Goal: Task Accomplishment & Management: Use online tool/utility

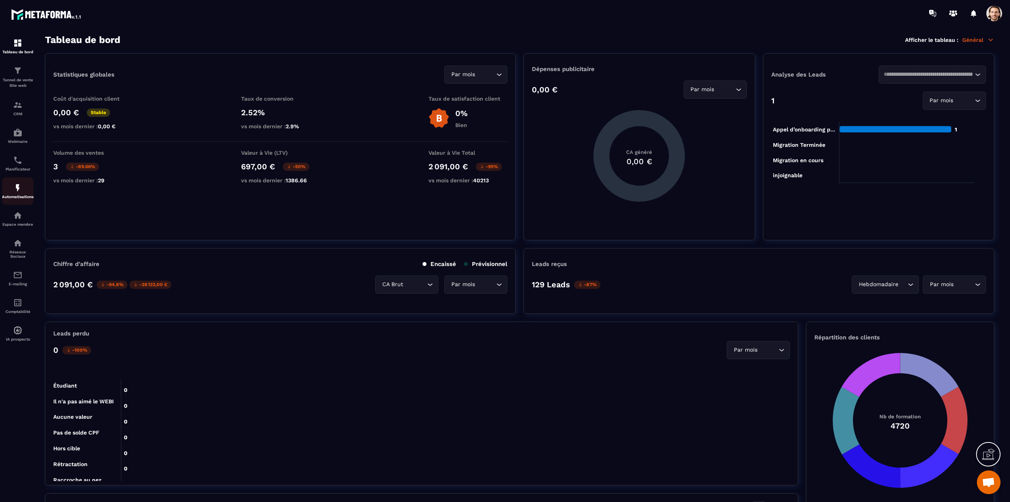
click at [16, 194] on div "Automatisations" at bounding box center [18, 191] width 32 height 16
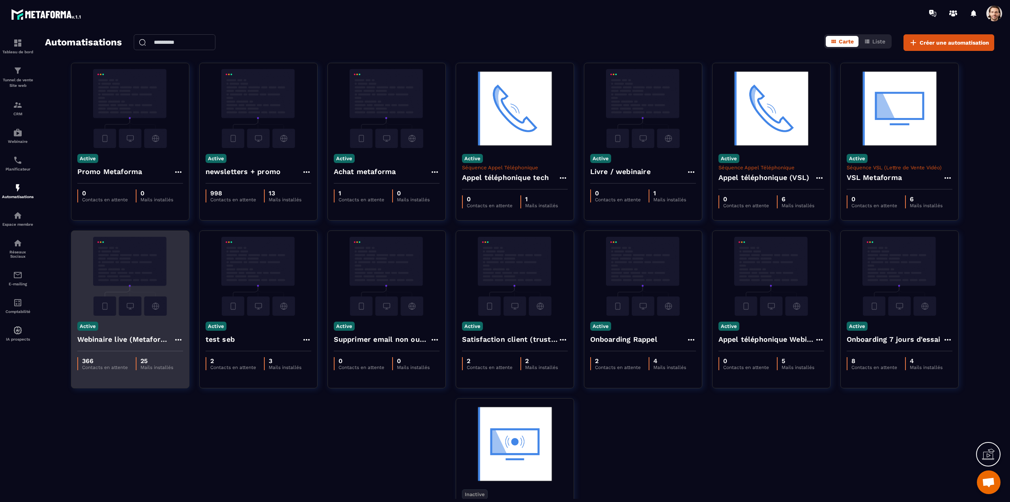
click at [111, 340] on h4 "Webinaire live (Metaforma)" at bounding box center [125, 339] width 96 height 11
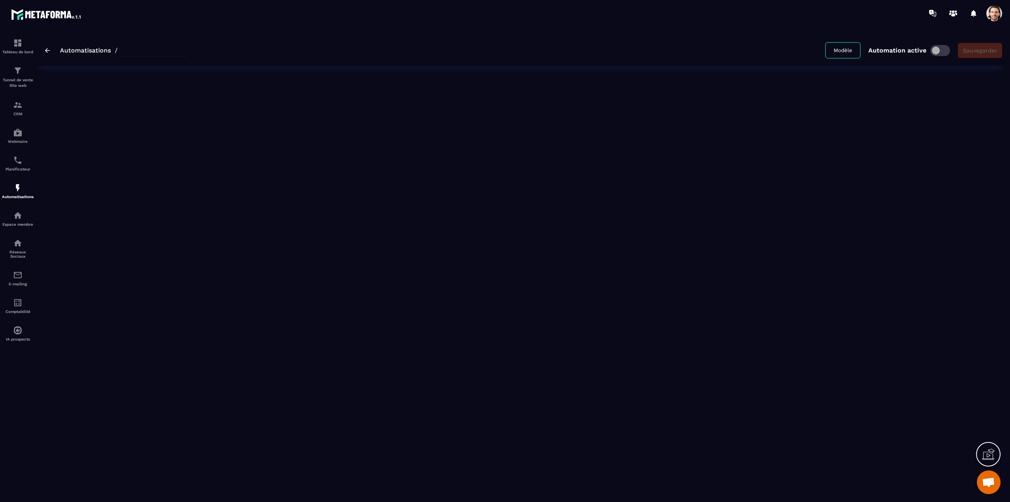
type input "**********"
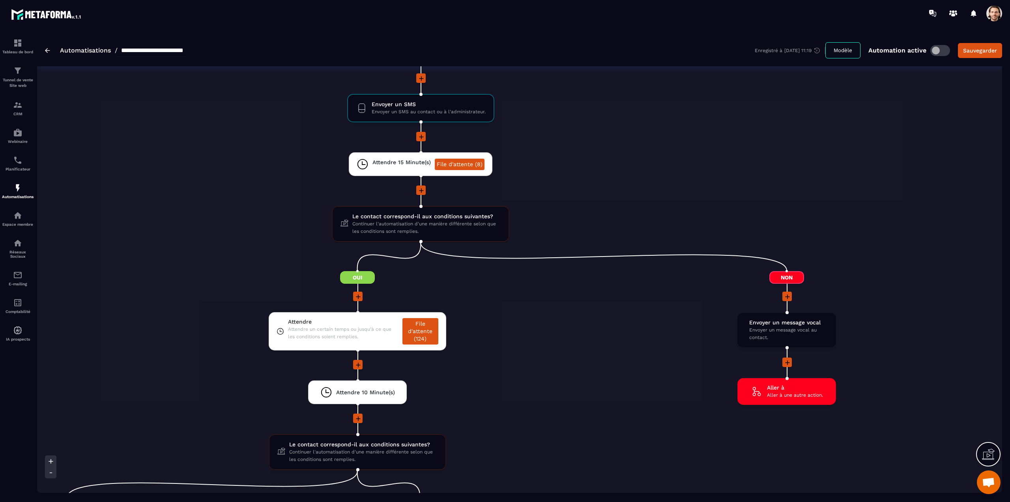
scroll to position [1951, 0]
click at [415, 333] on link "File d'attente (124)" at bounding box center [421, 331] width 36 height 26
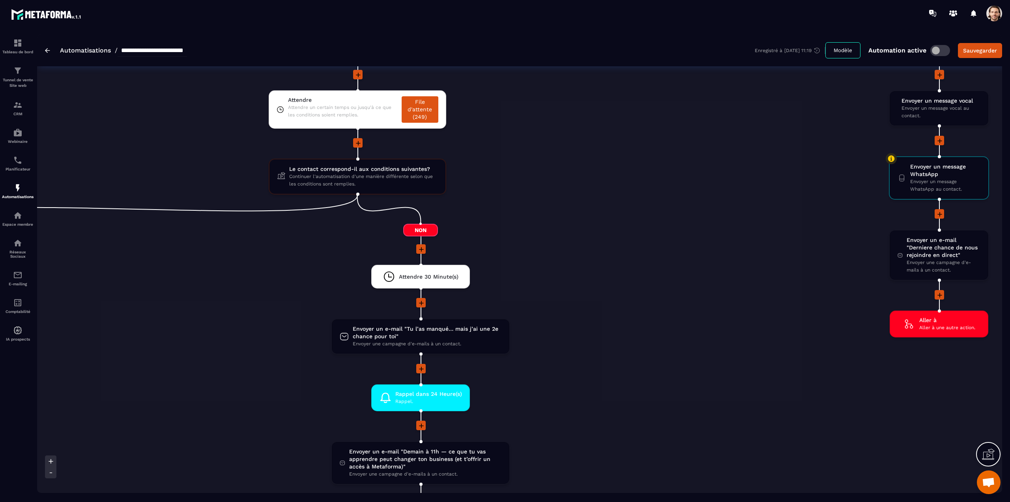
scroll to position [1014, 0]
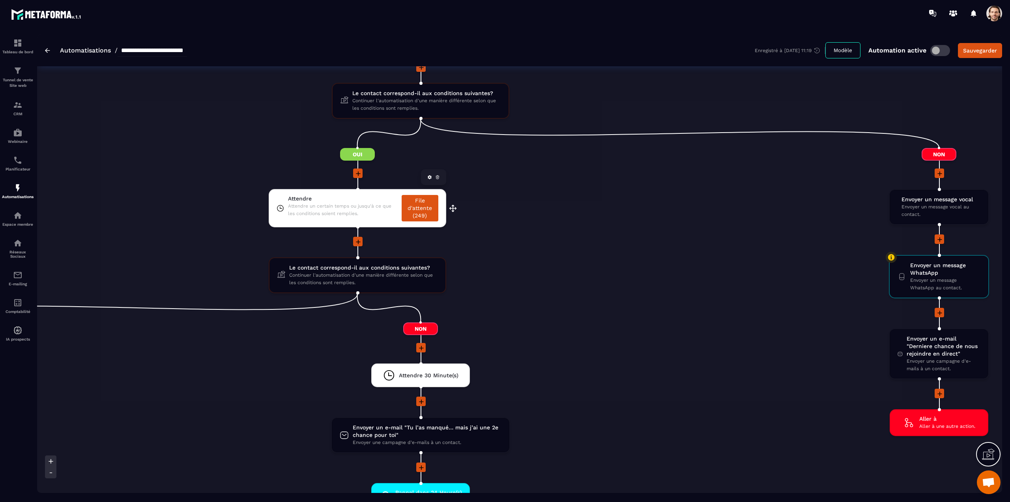
click at [422, 210] on link "File d'attente (249)" at bounding box center [420, 208] width 37 height 26
